Goal: Check status: Check status

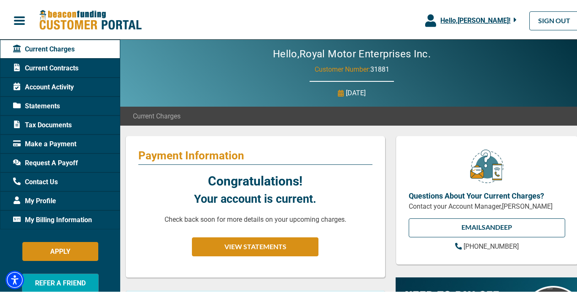
click at [50, 104] on span "Statements" at bounding box center [36, 105] width 47 height 10
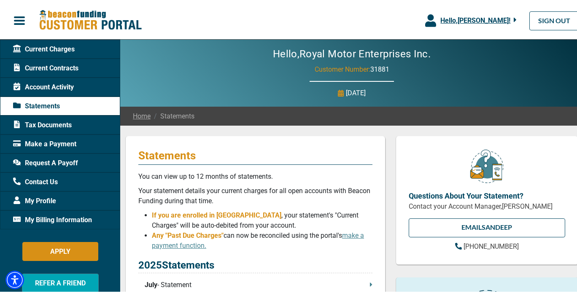
click at [63, 68] on span "Current Contracts" at bounding box center [45, 67] width 65 height 10
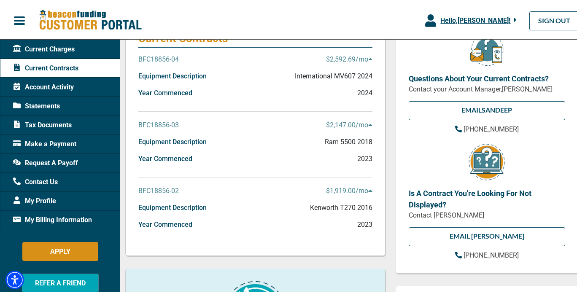
scroll to position [118, 0]
